Goal: Information Seeking & Learning: Learn about a topic

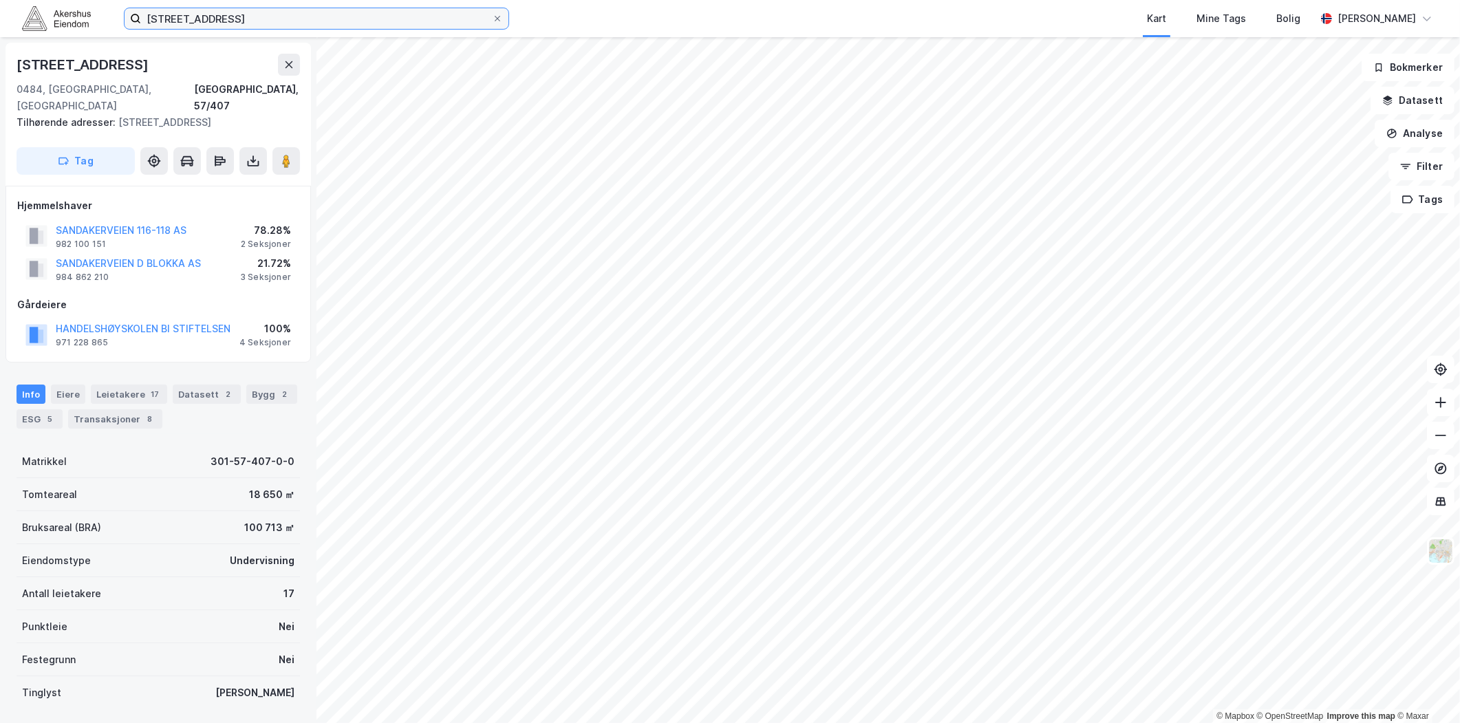
scroll to position [1, 0]
click at [303, 16] on input "[STREET_ADDRESS]" at bounding box center [316, 18] width 351 height 21
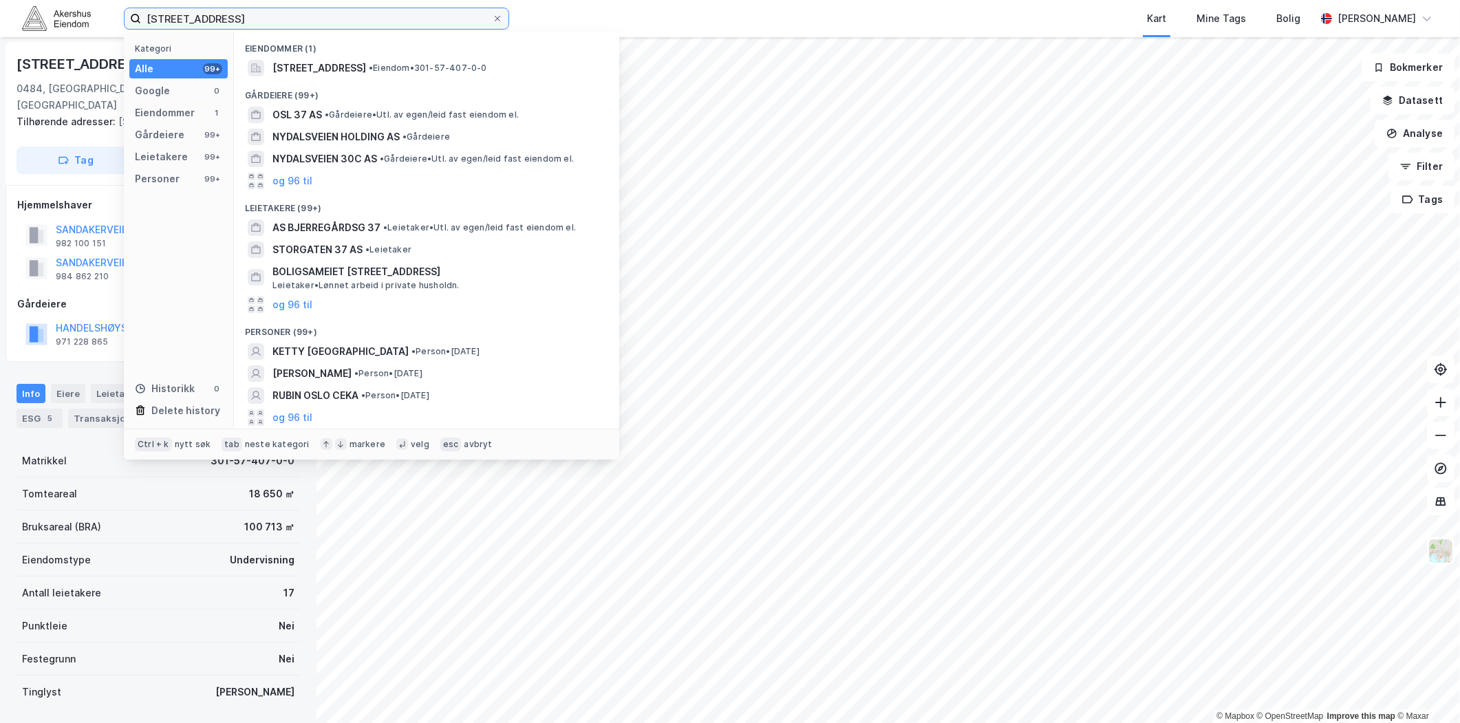
click at [303, 16] on input "[STREET_ADDRESS]" at bounding box center [316, 18] width 351 height 21
paste input "[STREET_ADDRESS]"
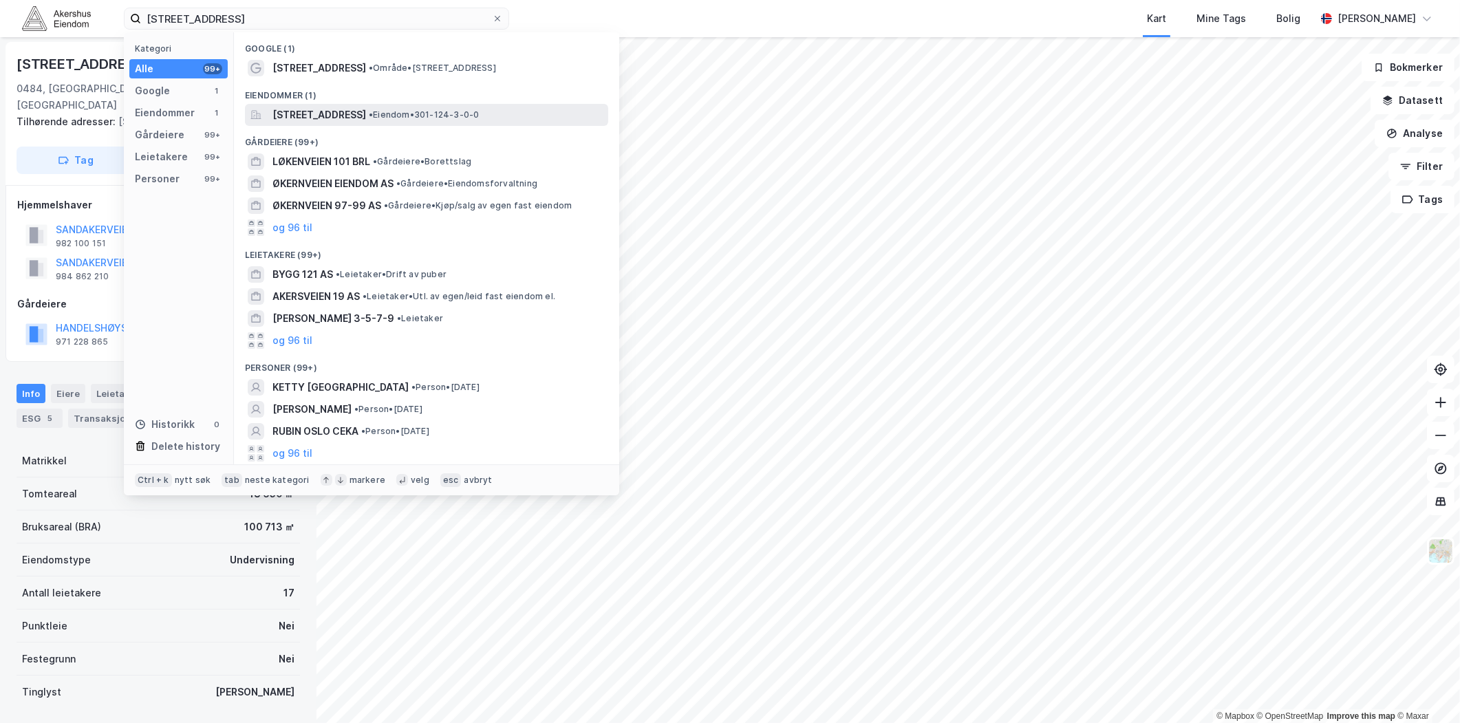
click at [321, 112] on span "[STREET_ADDRESS]" at bounding box center [319, 115] width 94 height 17
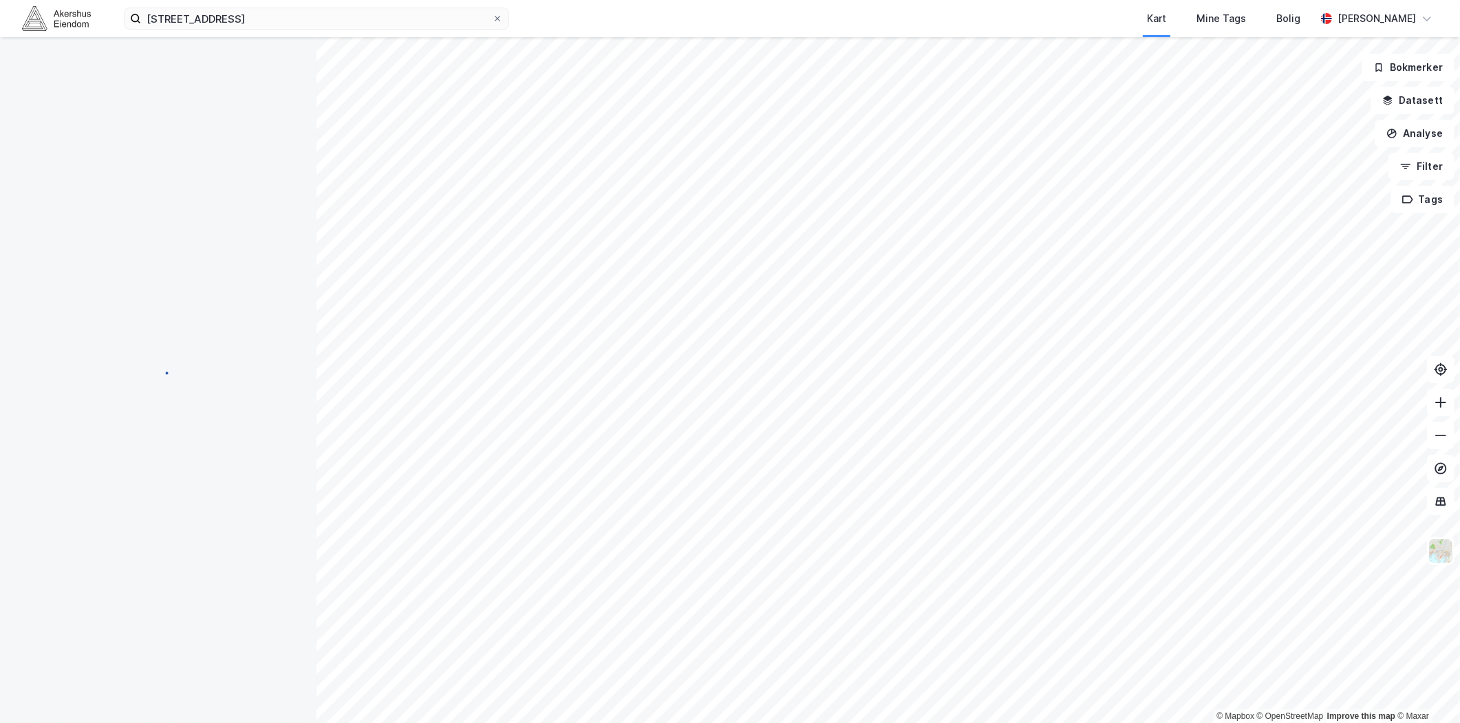
scroll to position [1, 0]
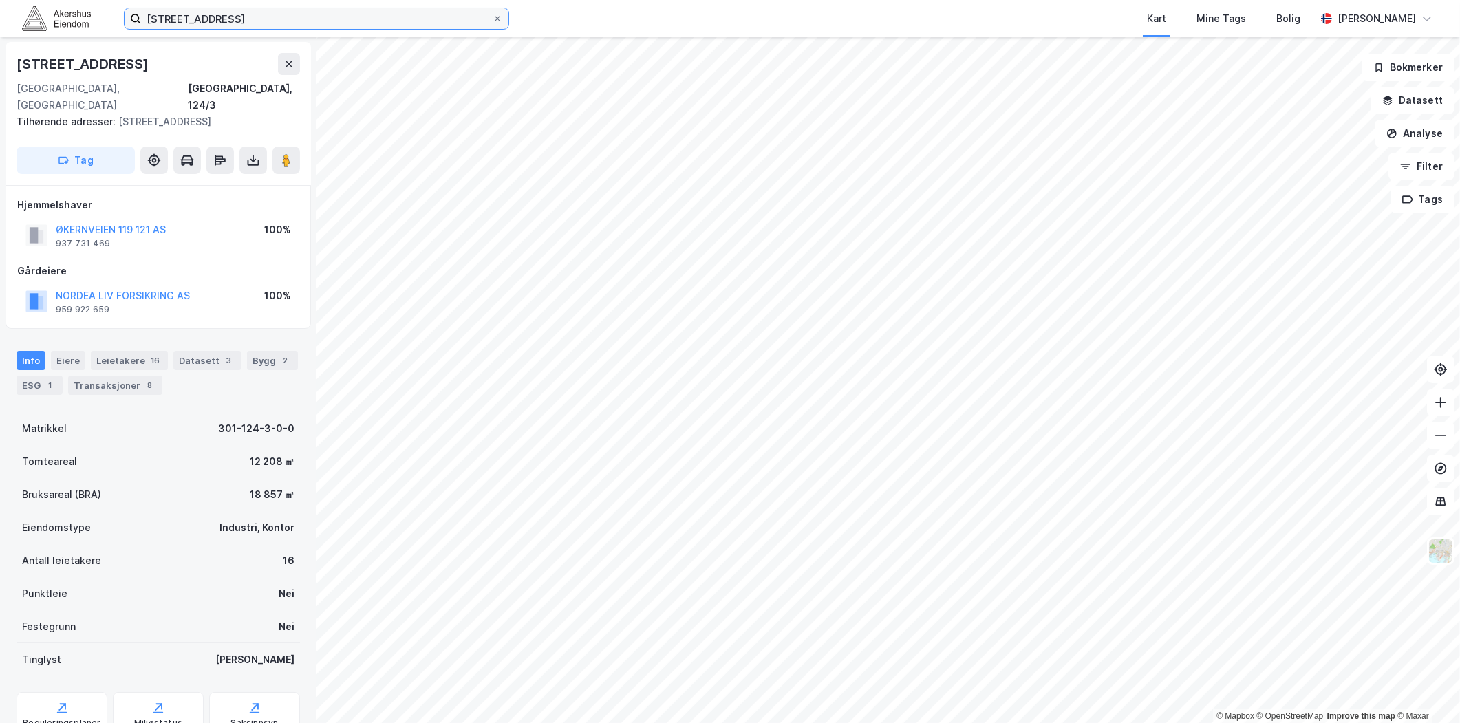
click at [246, 17] on input "[STREET_ADDRESS]" at bounding box center [316, 18] width 351 height 21
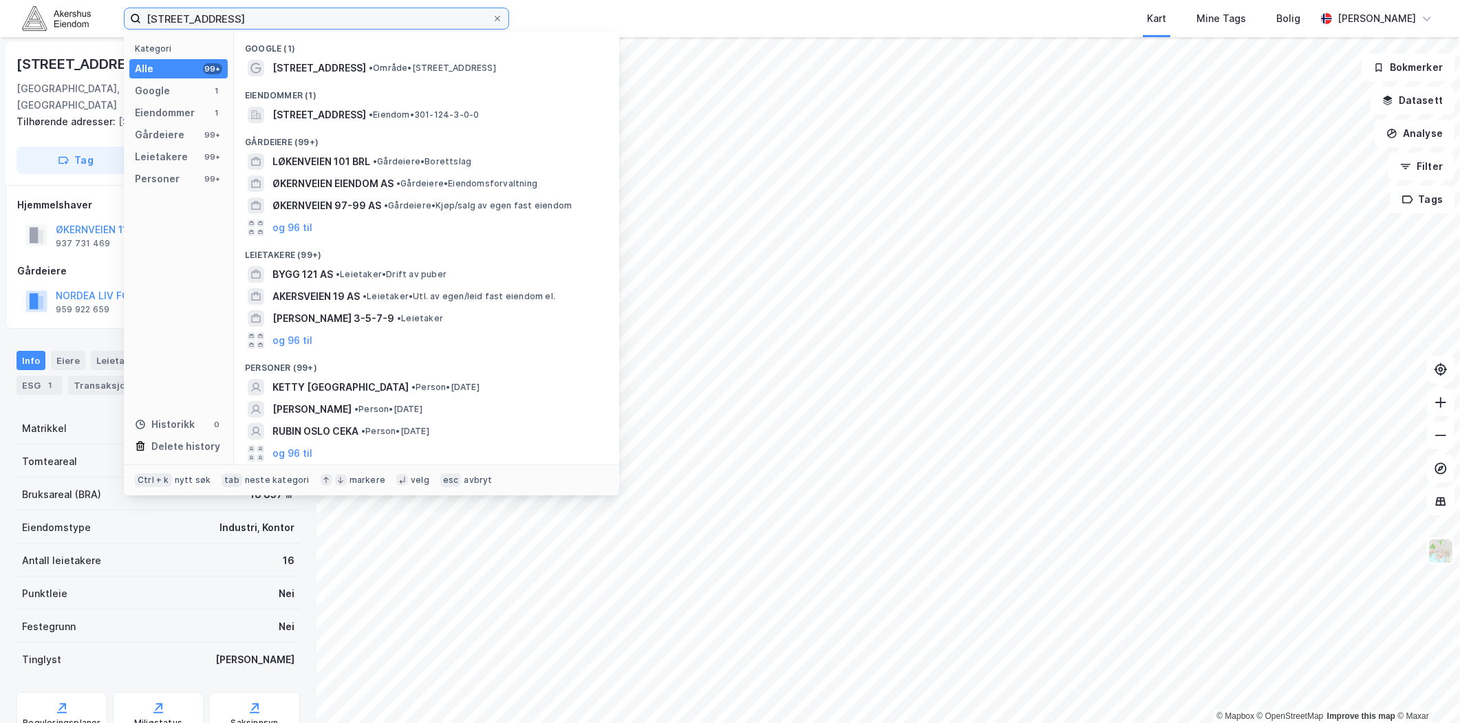
click at [246, 17] on input "[STREET_ADDRESS]" at bounding box center [316, 18] width 351 height 21
paste input "[STREET_ADDRESS]"
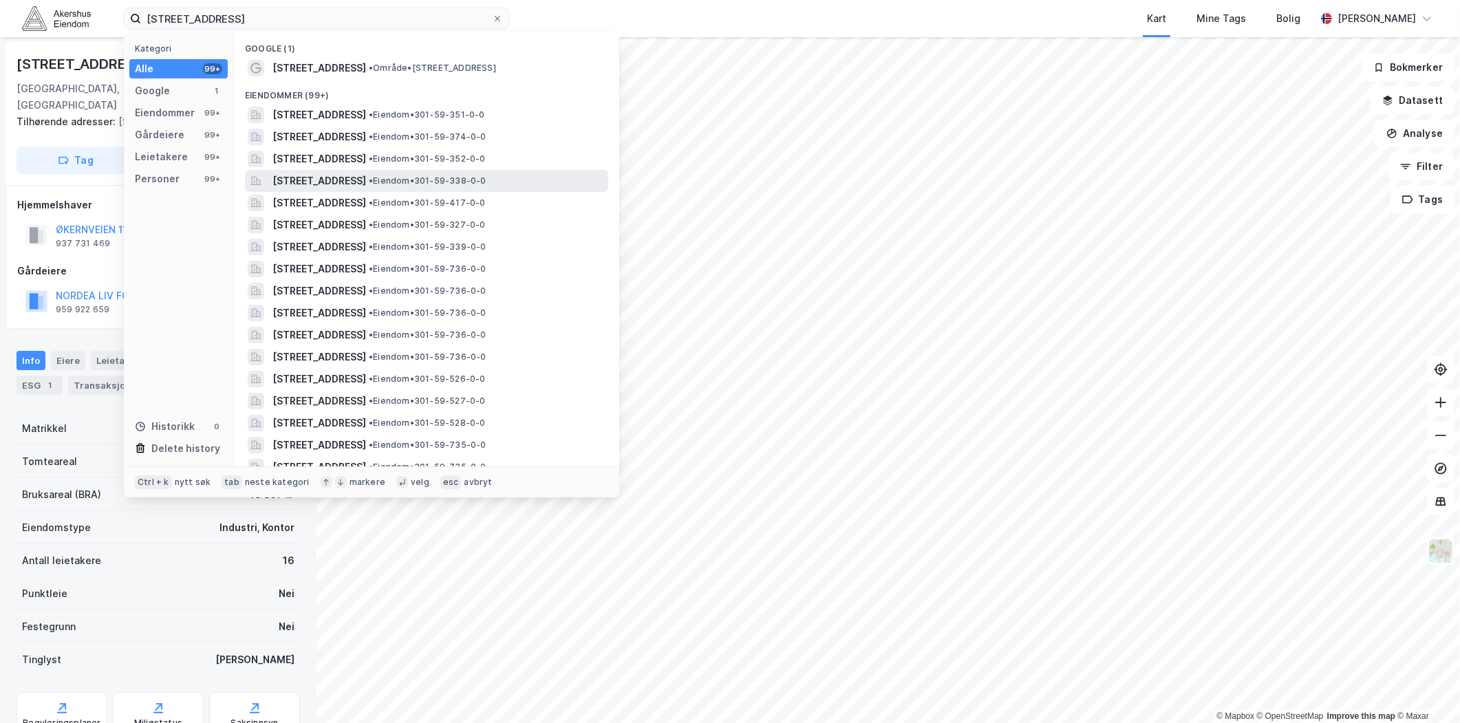
click at [366, 184] on span "[STREET_ADDRESS]" at bounding box center [319, 181] width 94 height 17
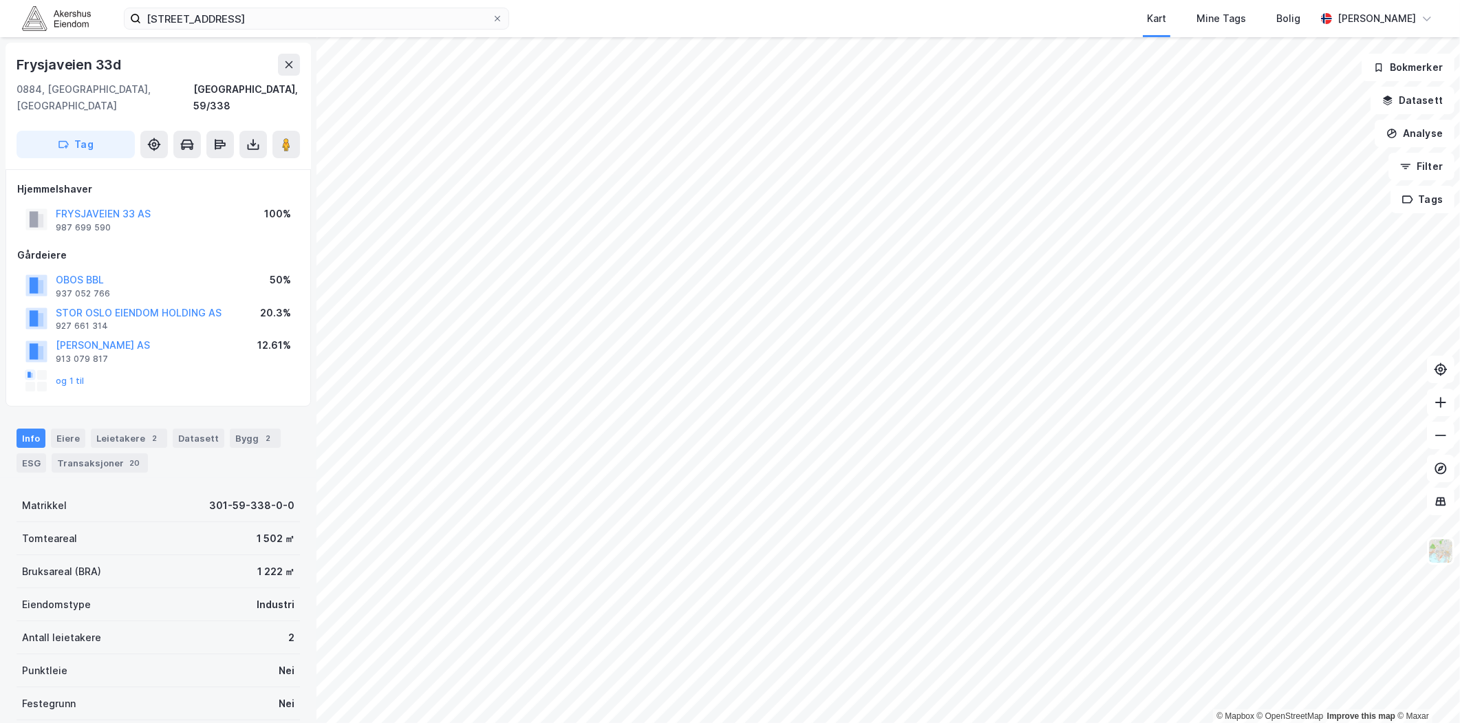
scroll to position [1, 0]
click at [149, 431] on div "2" at bounding box center [155, 438] width 14 height 14
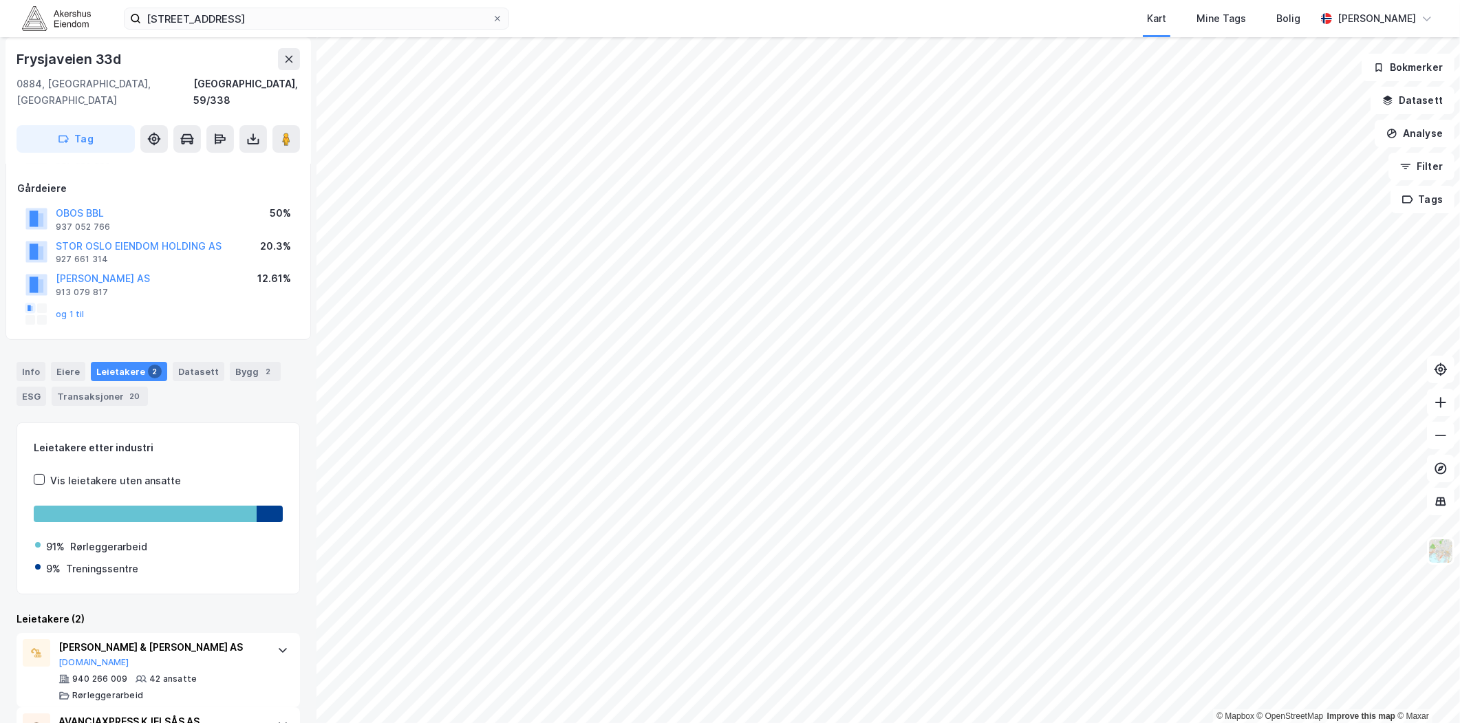
scroll to position [125, 0]
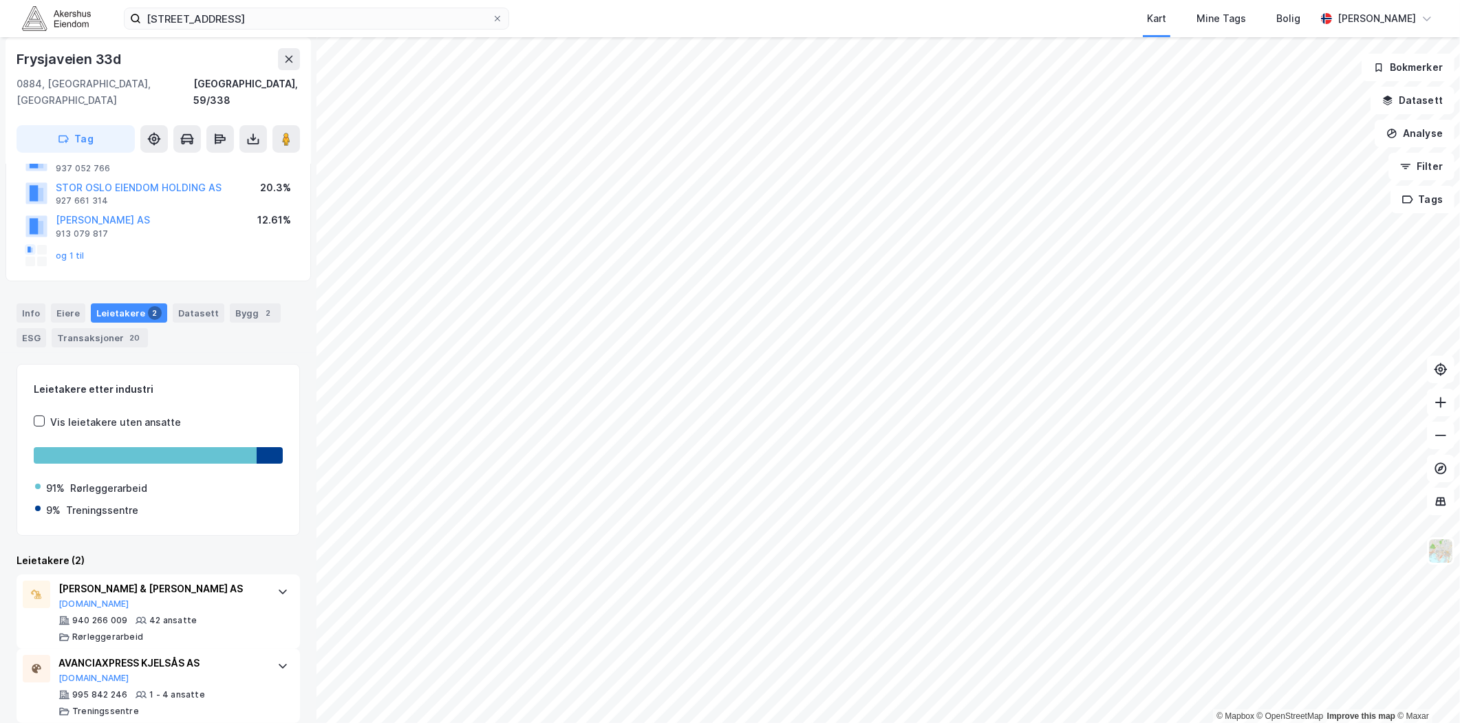
click at [48, 303] on div "Info [PERSON_NAME] 2 Datasett Bygg 2 ESG Transaksjoner 20" at bounding box center [158, 325] width 283 height 44
click at [28, 303] on div "Info" at bounding box center [31, 312] width 29 height 19
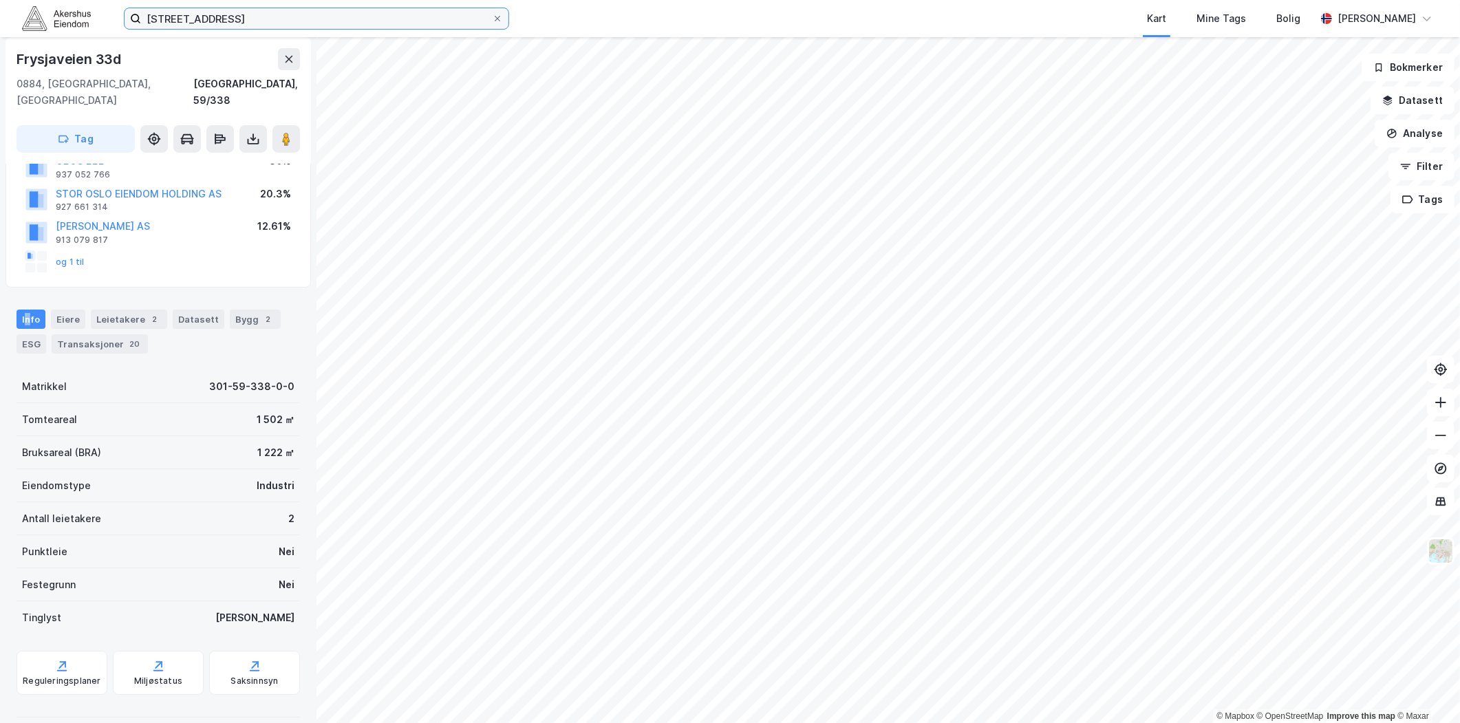
click at [239, 21] on input "[STREET_ADDRESS]" at bounding box center [316, 18] width 351 height 21
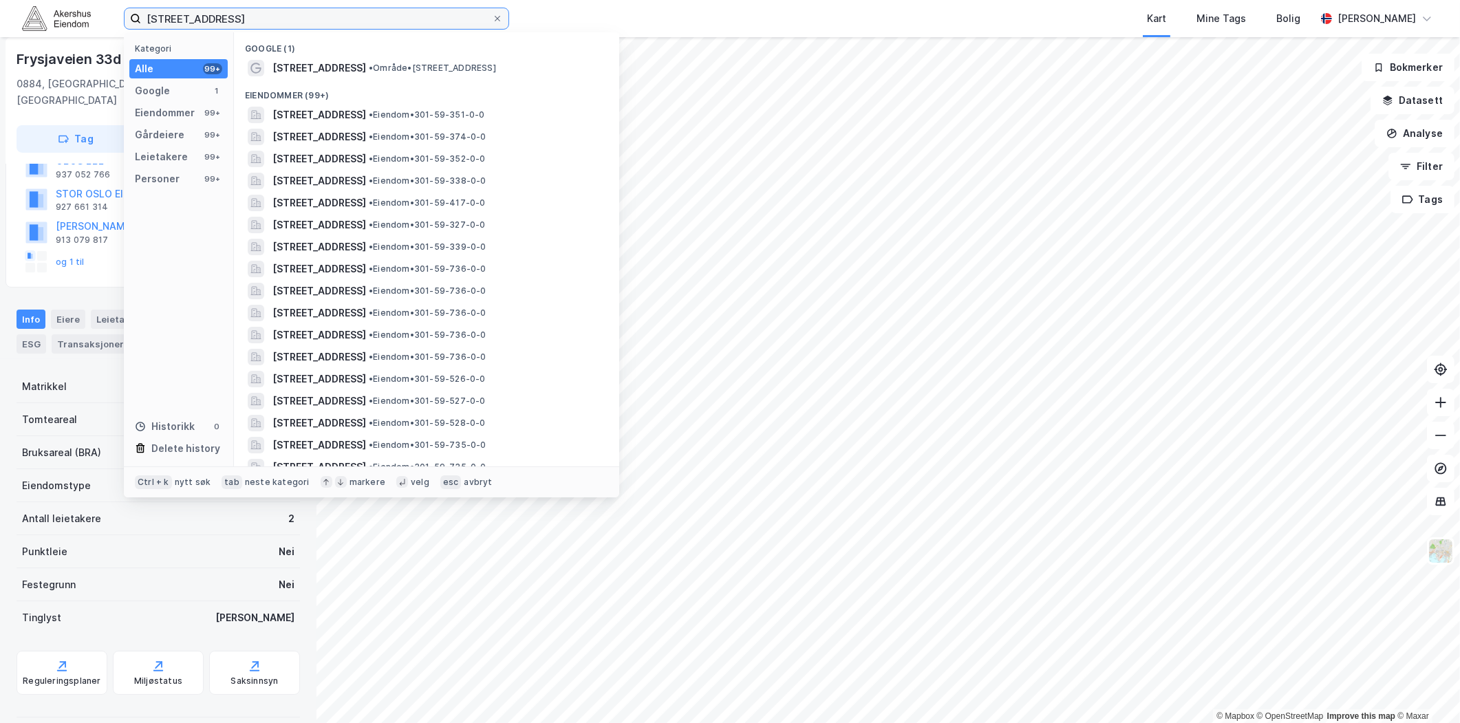
click at [244, 17] on input "[STREET_ADDRESS]" at bounding box center [316, 18] width 351 height 21
paste input "Eikenga 9, 0579"
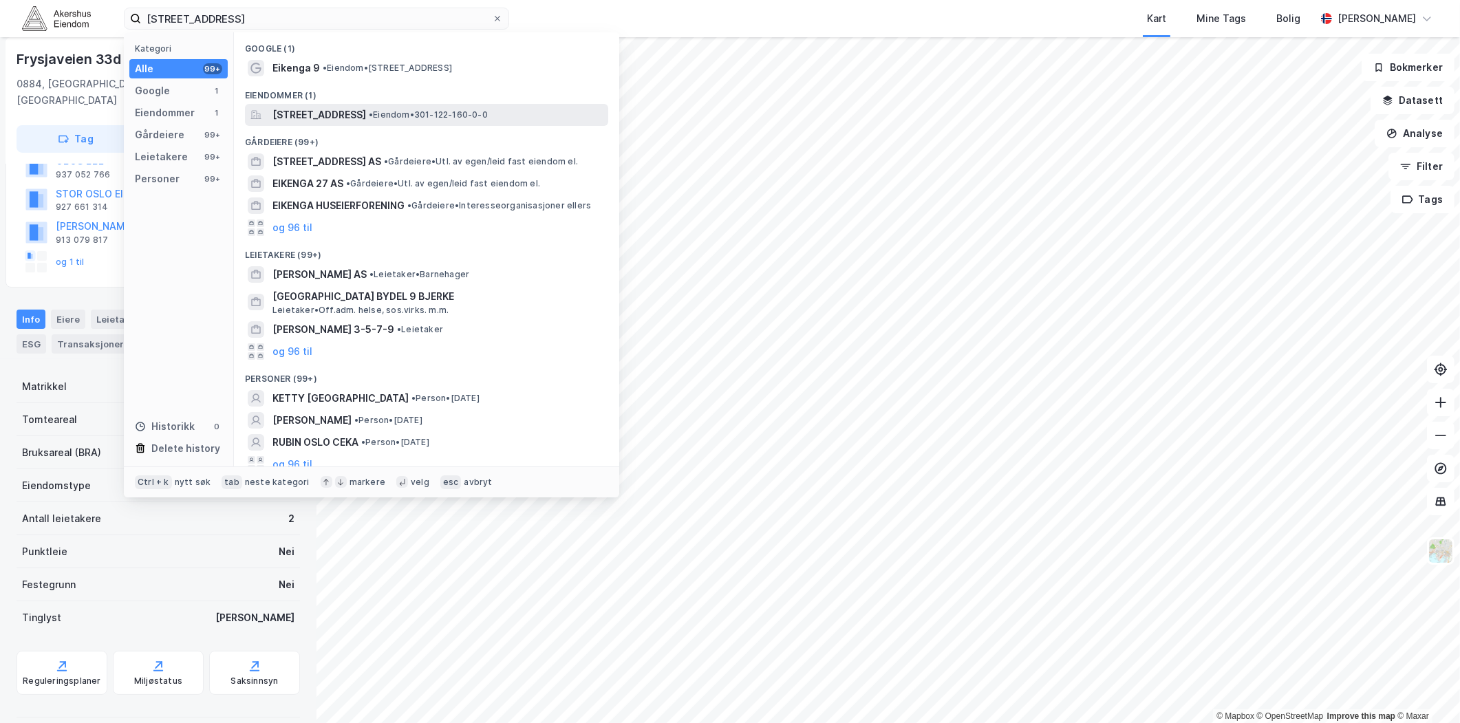
click at [319, 112] on span "[STREET_ADDRESS]" at bounding box center [319, 115] width 94 height 17
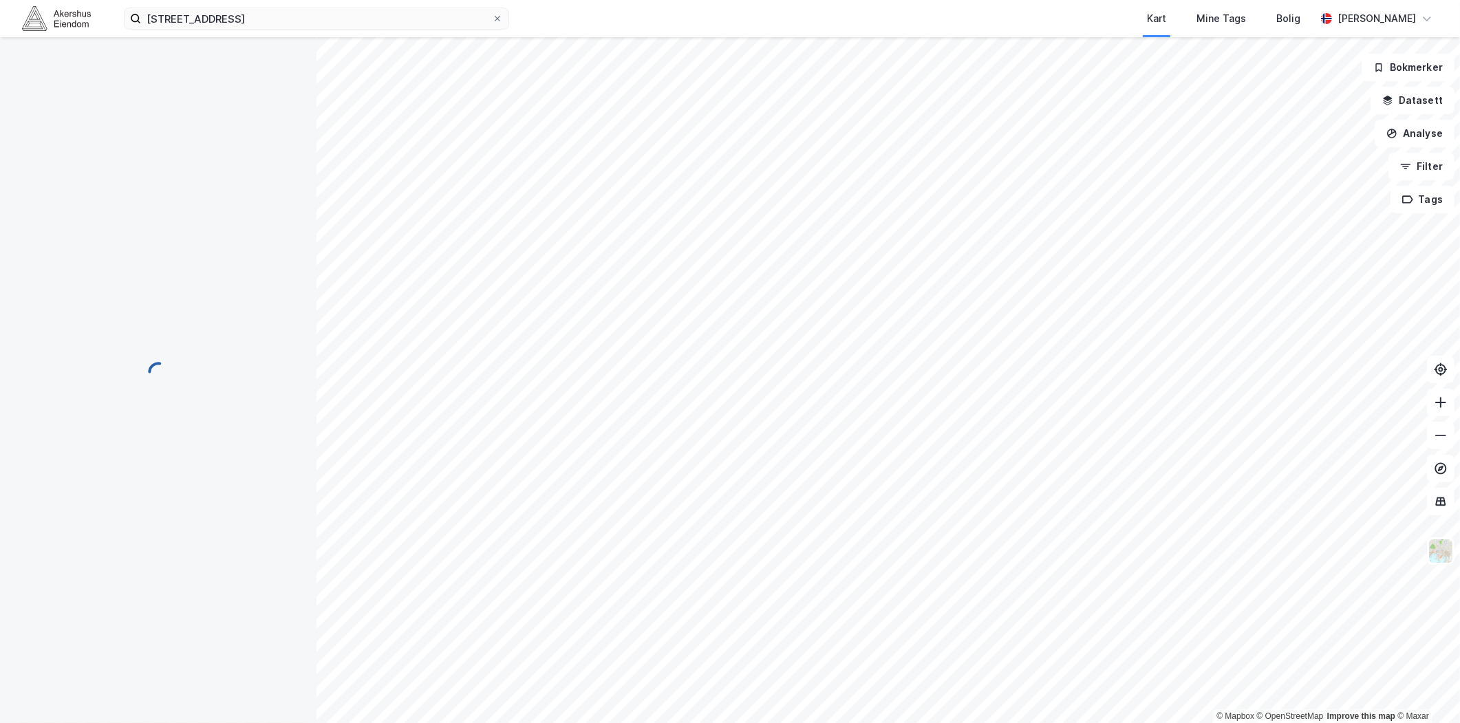
scroll to position [58, 0]
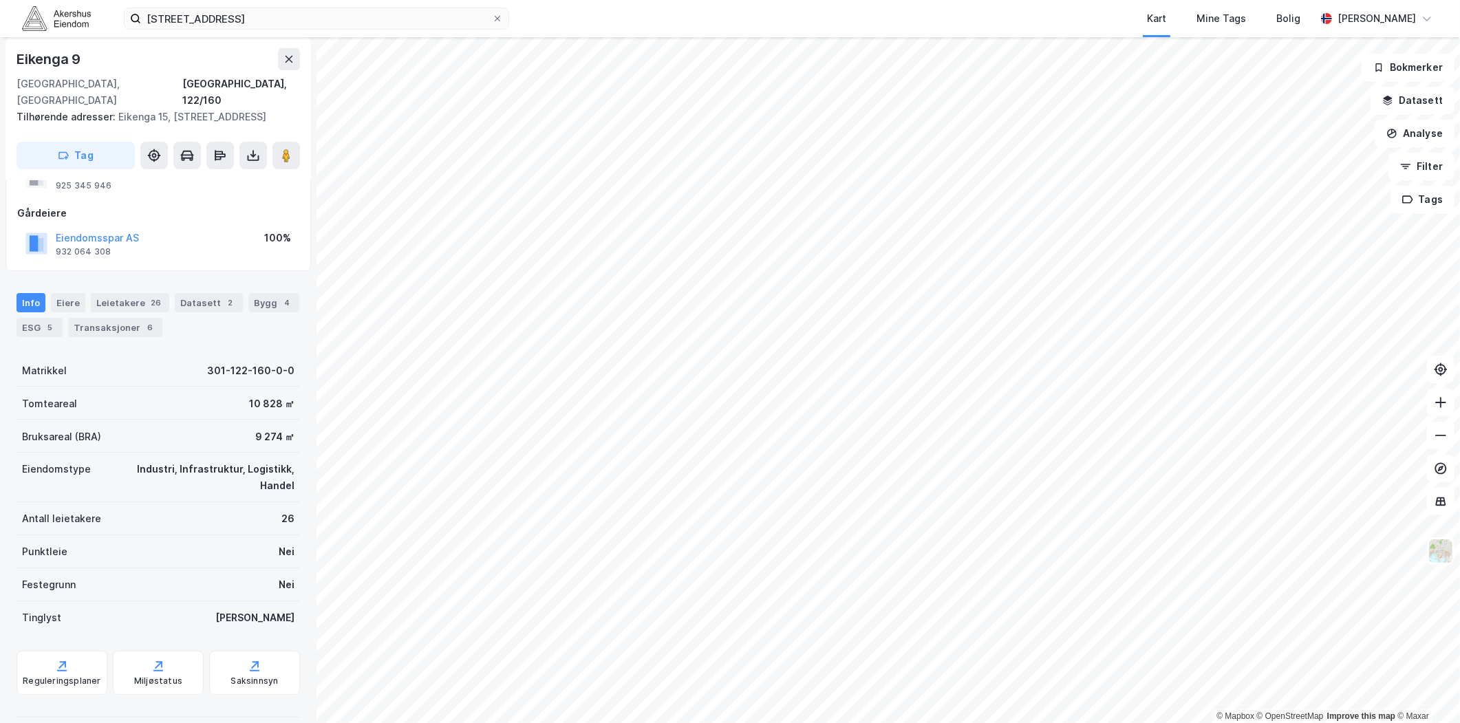
click at [147, 297] on div "Info [PERSON_NAME] 26 Datasett 2 Bygg 4 ESG 5 Transaksjoner 6" at bounding box center [158, 315] width 283 height 44
click at [148, 296] on div "26" at bounding box center [156, 303] width 16 height 14
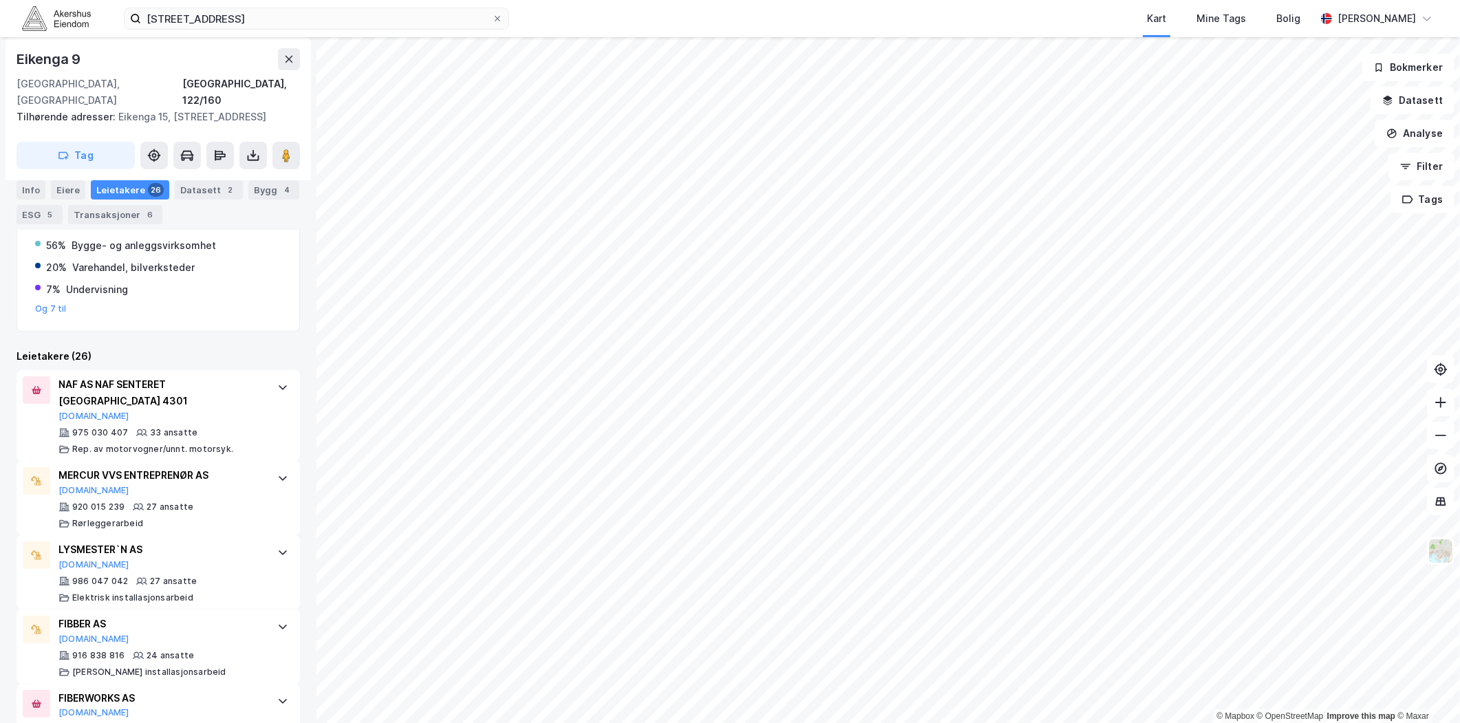
scroll to position [111, 0]
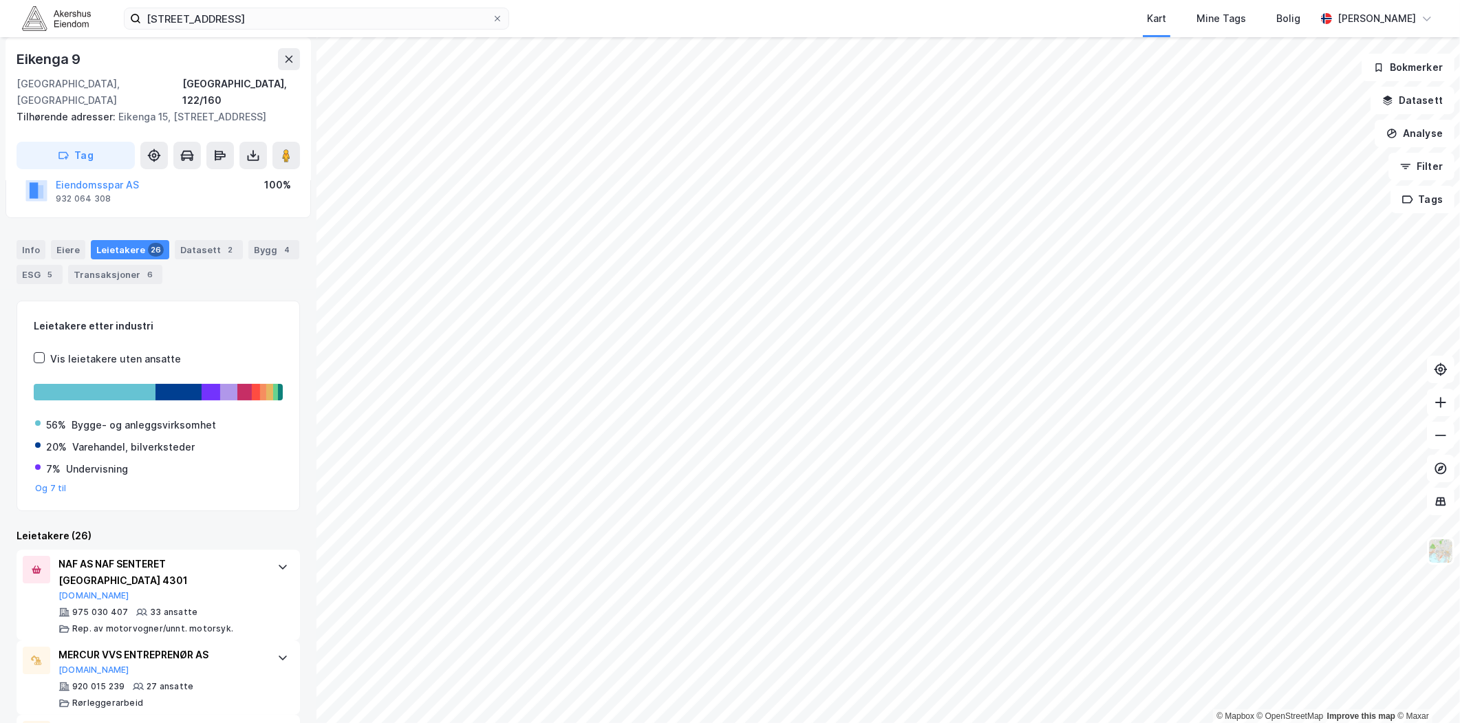
click at [32, 240] on div "Info" at bounding box center [31, 249] width 29 height 19
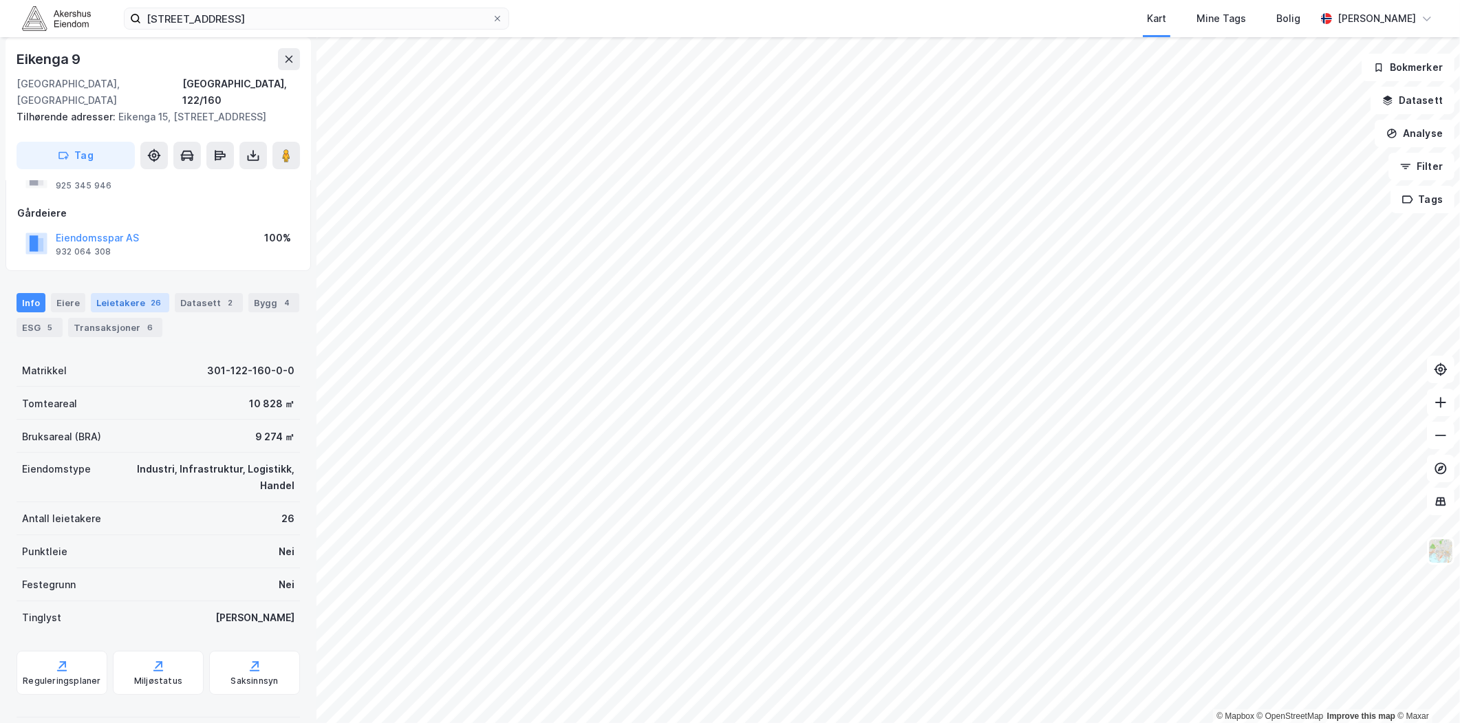
click at [133, 293] on div "Leietakere 26" at bounding box center [130, 302] width 78 height 19
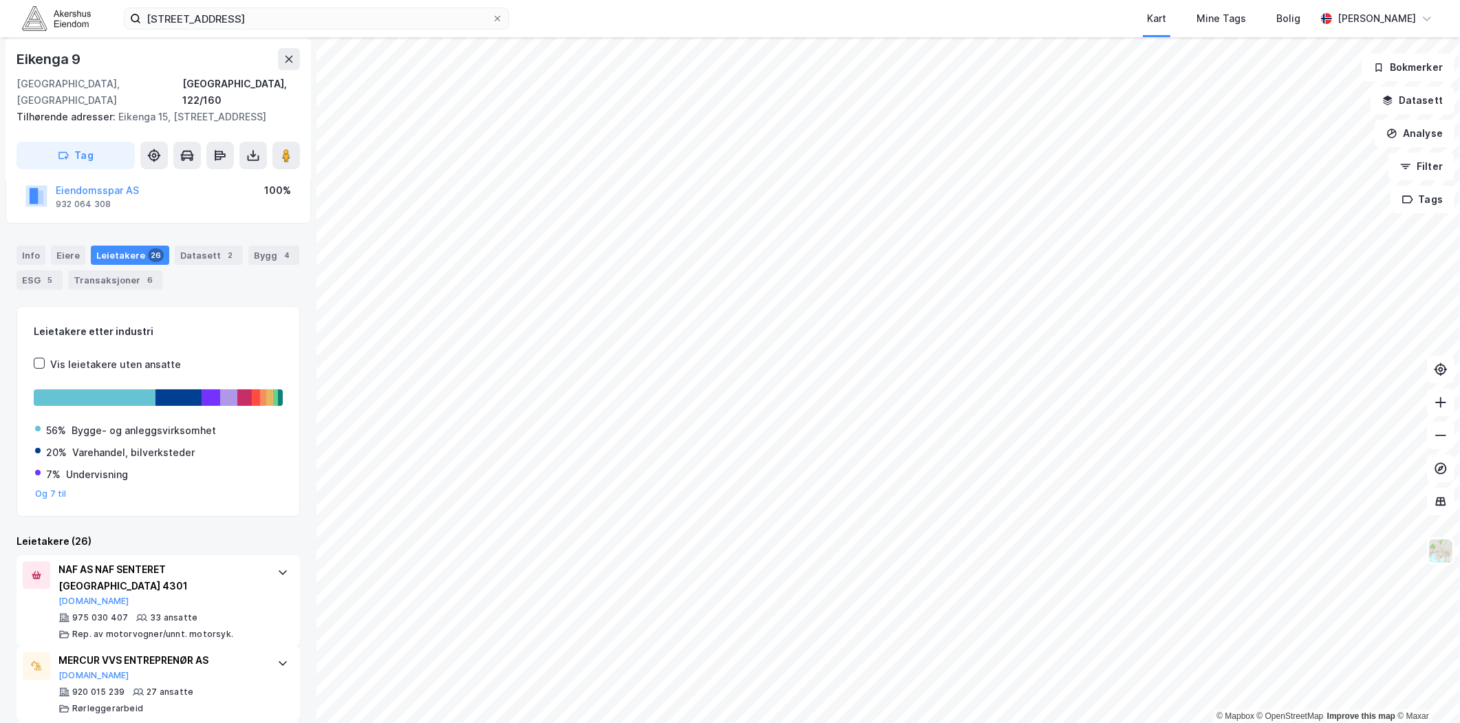
scroll to position [305, 0]
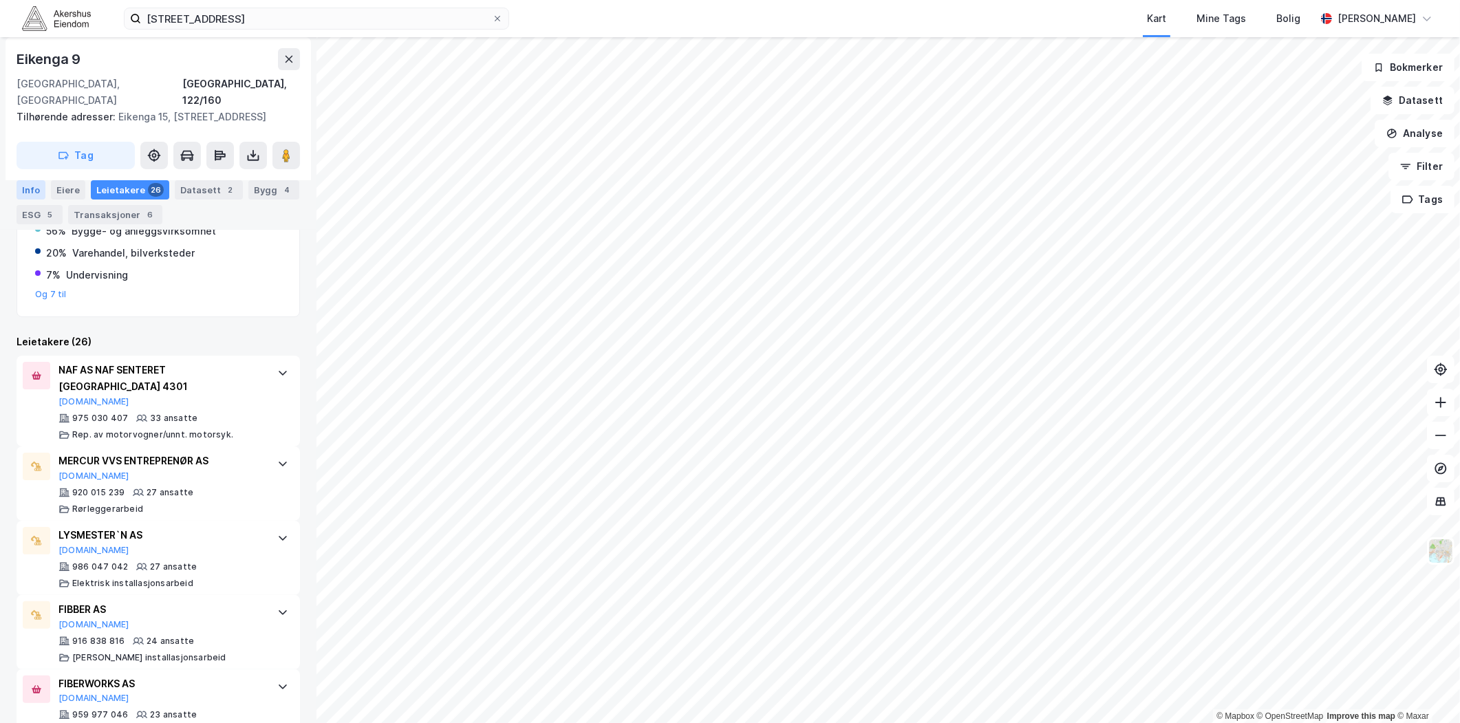
click at [33, 187] on div "Info" at bounding box center [31, 189] width 29 height 19
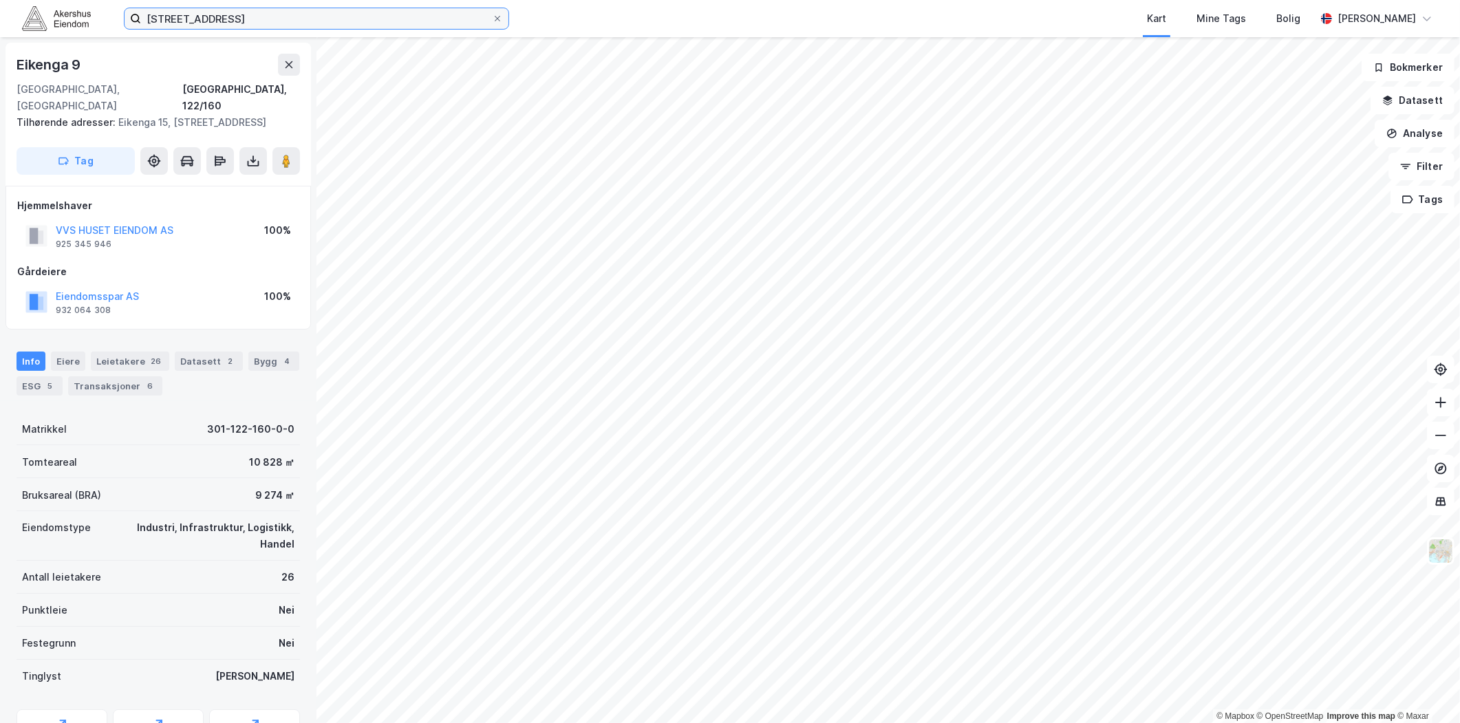
click at [306, 6] on div "[STREET_ADDRESS] Kart Mine Tags Bolig [PERSON_NAME]" at bounding box center [730, 18] width 1460 height 37
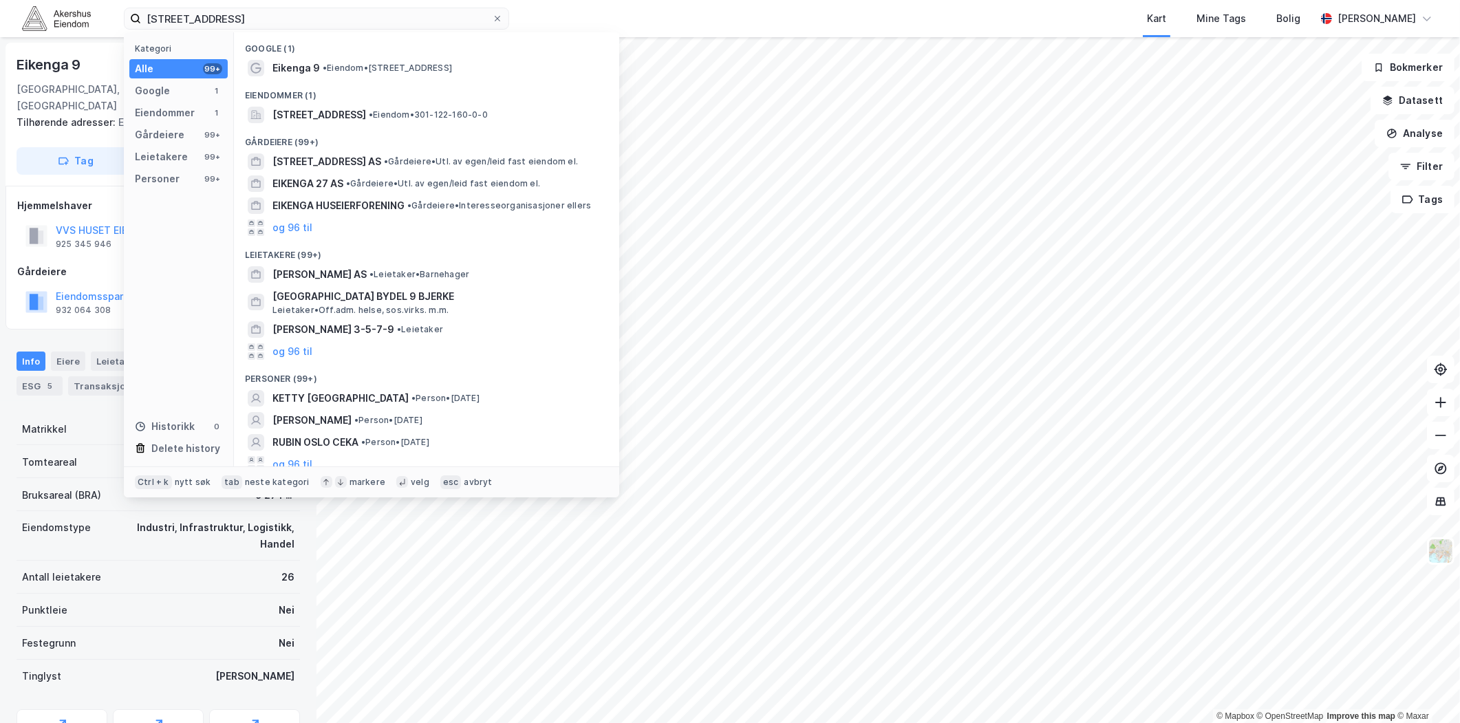
click at [299, 3] on div "[STREET_ADDRESS] Kategori Alle 99+ Google 1 Eiendommer 1 Gårdeiere 99+ Leietake…" at bounding box center [730, 18] width 1460 height 37
click at [297, 5] on div "[STREET_ADDRESS] Kategori Alle 99+ Google 1 Eiendommer 1 Gårdeiere 99+ Leietake…" at bounding box center [730, 18] width 1460 height 37
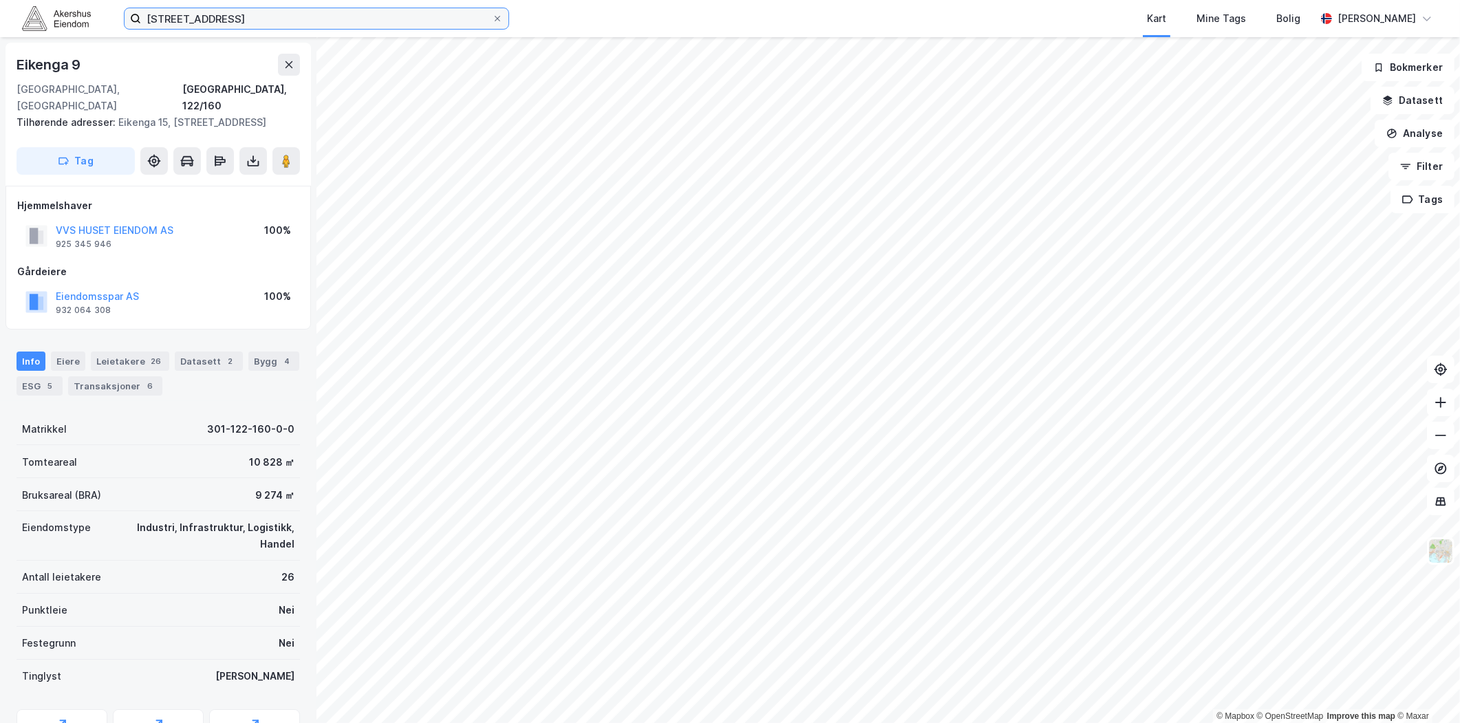
drag, startPoint x: 297, startPoint y: 5, endPoint x: 286, endPoint y: 12, distance: 12.4
click at [286, 12] on input "[STREET_ADDRESS]" at bounding box center [316, 18] width 351 height 21
click at [283, 17] on input "[STREET_ADDRESS]" at bounding box center [316, 18] width 351 height 21
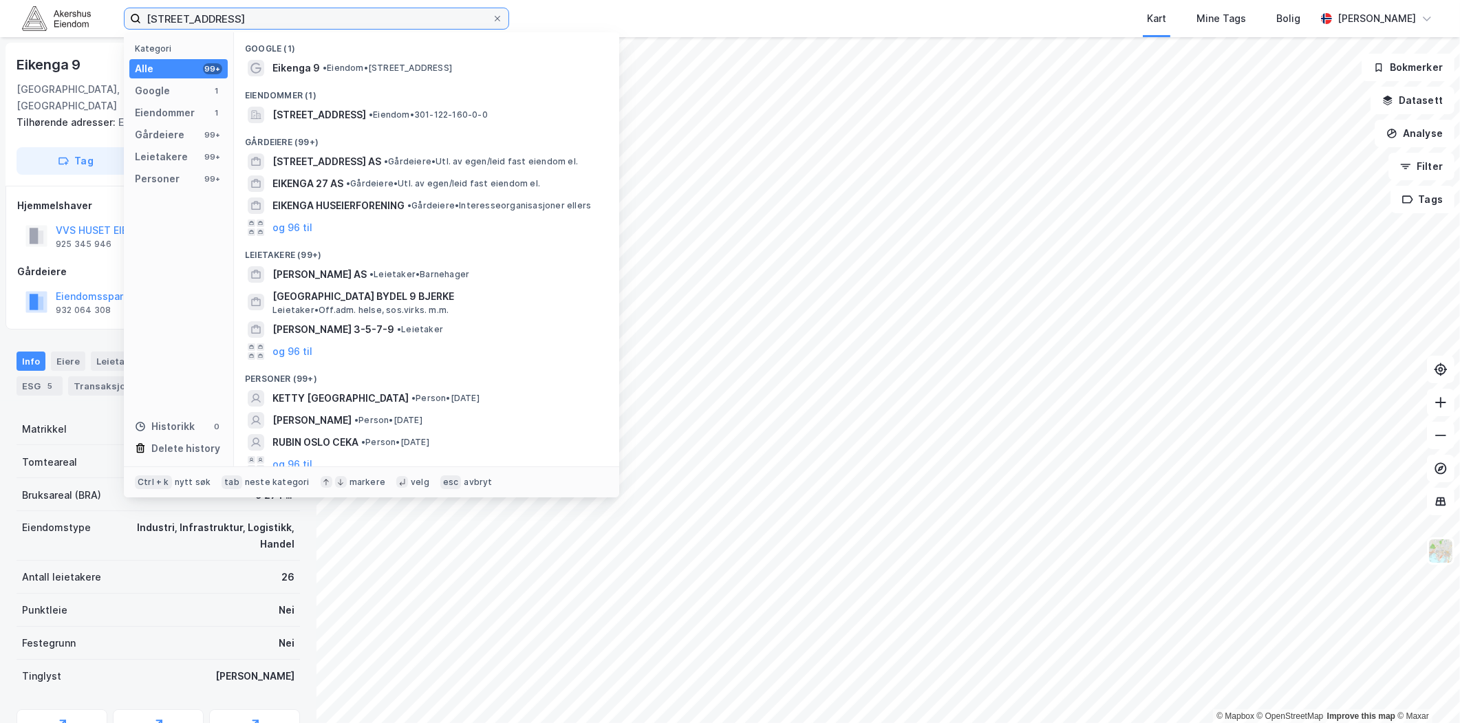
click at [281, 19] on input "[STREET_ADDRESS]" at bounding box center [316, 18] width 351 height 21
paste input "[STREET_ADDRESS]"
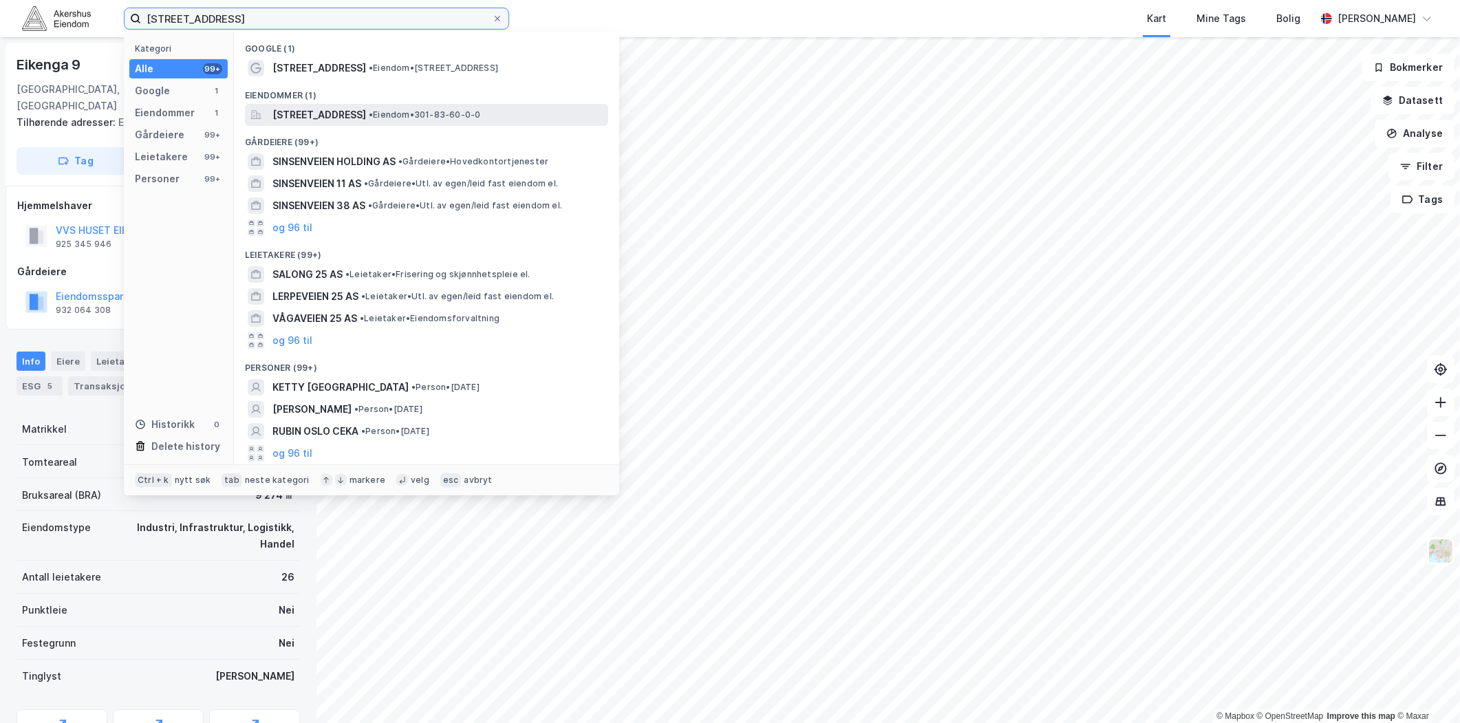
type input "[STREET_ADDRESS]"
click at [331, 119] on span "[STREET_ADDRESS]" at bounding box center [319, 115] width 94 height 17
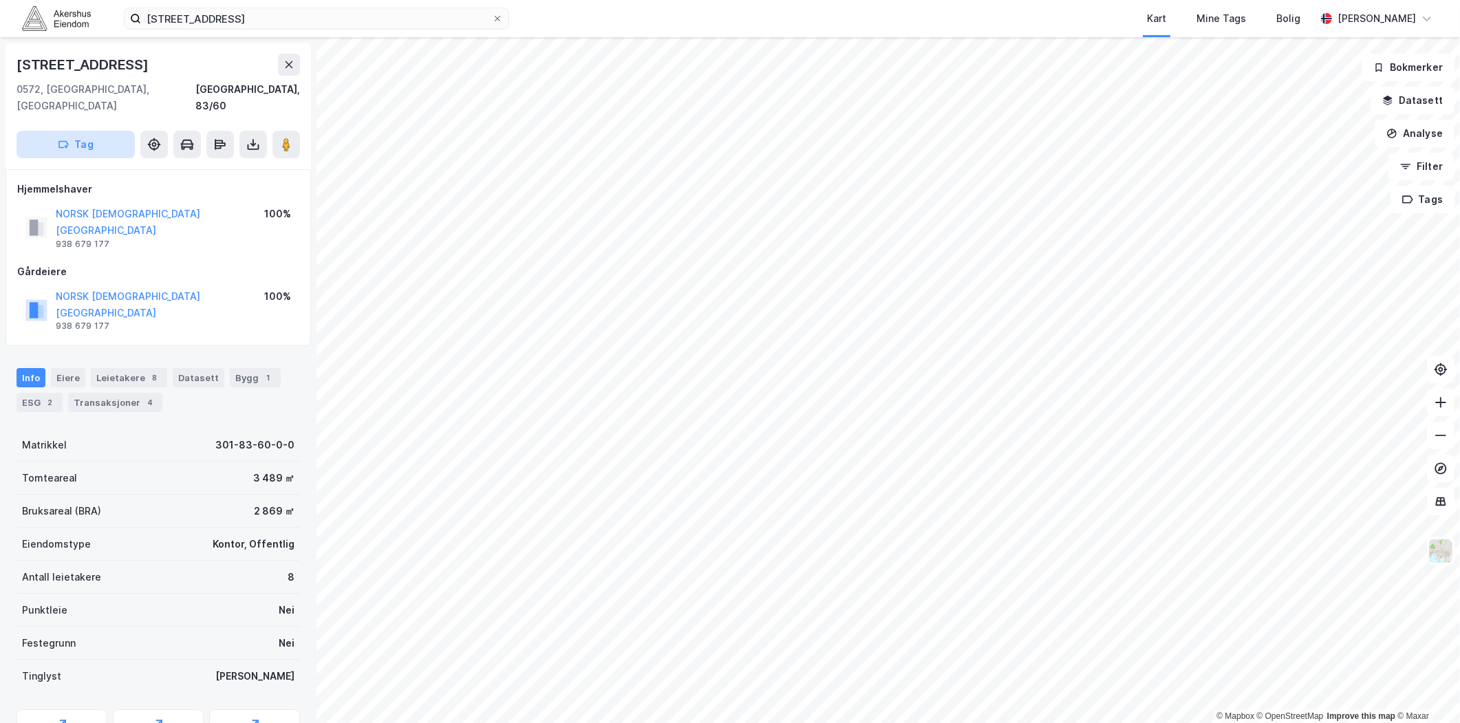
scroll to position [1, 0]
click at [121, 367] on div "Leietakere 8" at bounding box center [129, 376] width 76 height 19
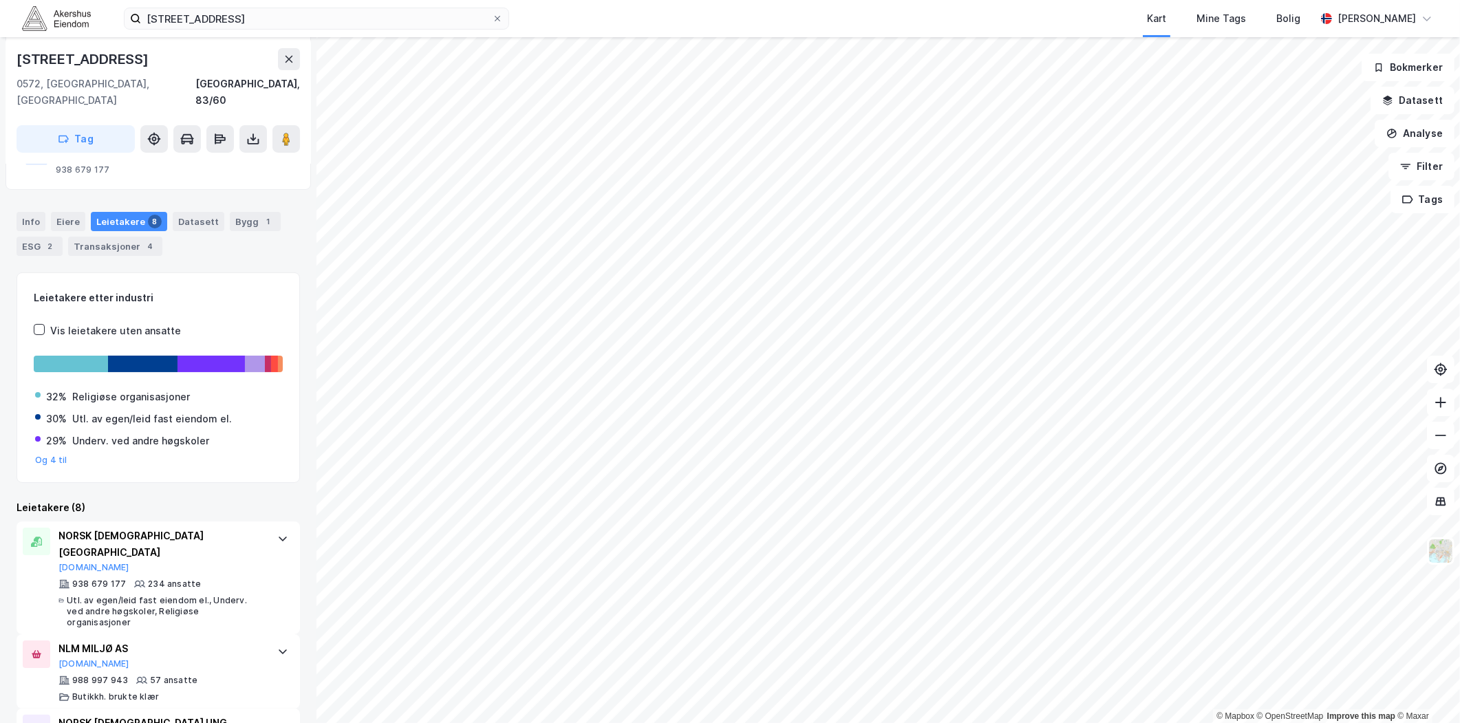
scroll to position [153, 0]
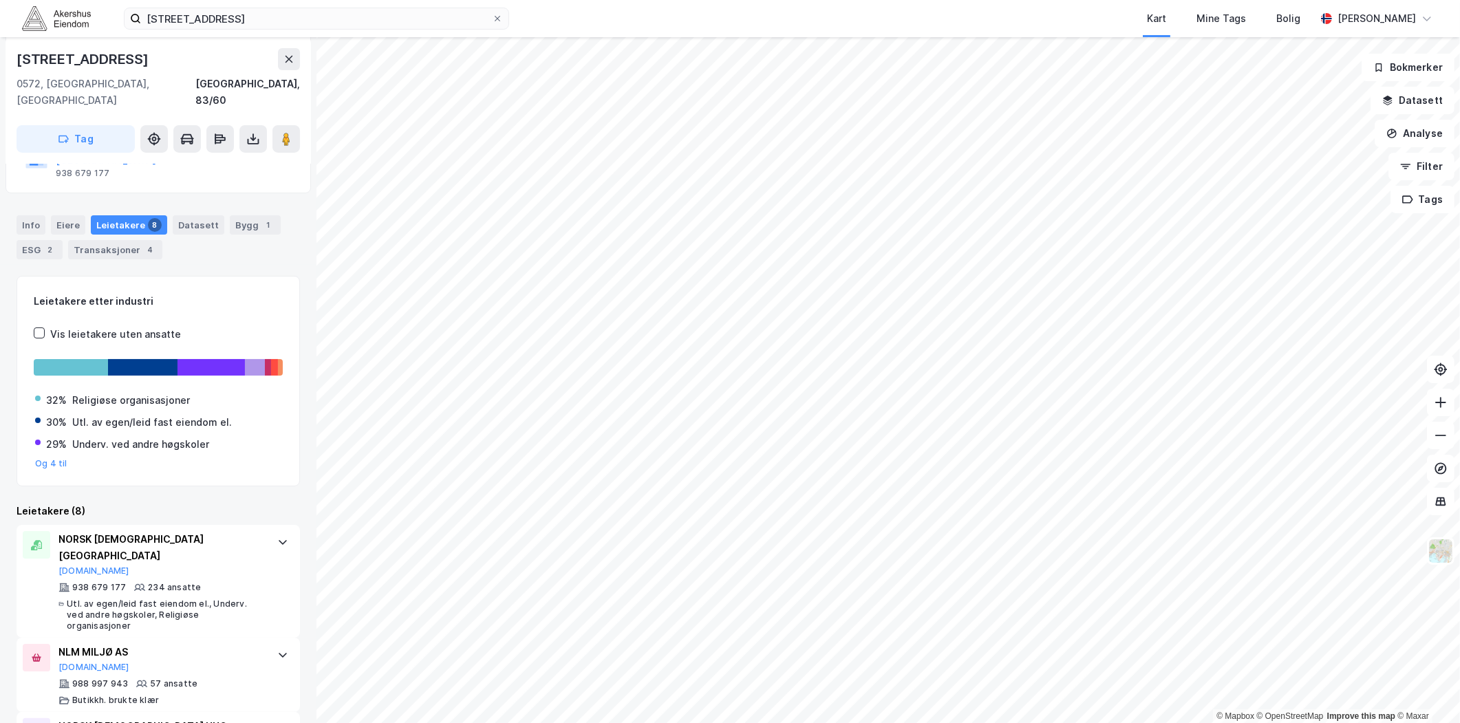
click at [40, 215] on div "Info" at bounding box center [31, 224] width 29 height 19
